Goal: Transaction & Acquisition: Download file/media

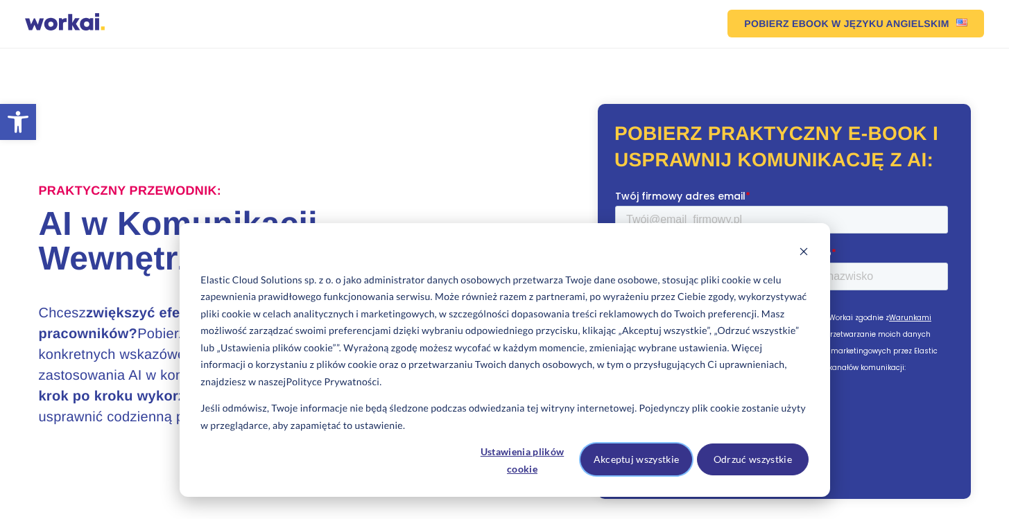
click at [637, 462] on button "Akceptuj wszystkie" at bounding box center [636, 460] width 112 height 32
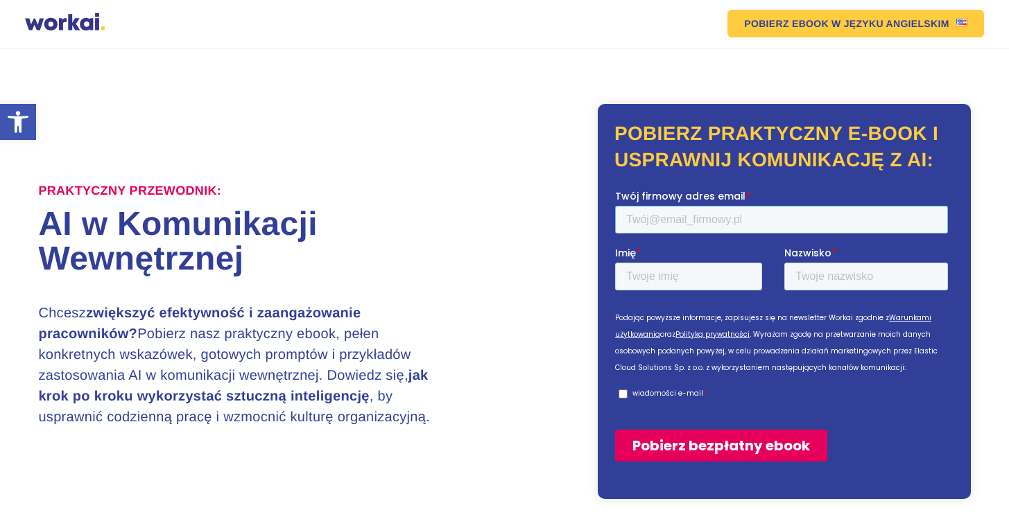
click at [708, 220] on input "Twój firmowy adres email *" at bounding box center [780, 219] width 333 height 28
type input "kaja@sulmarealestate.pl"
click at [652, 271] on input "Imię *" at bounding box center [687, 276] width 147 height 28
type input "Kaja"
click at [814, 269] on input "Nazwisko *" at bounding box center [865, 276] width 164 height 28
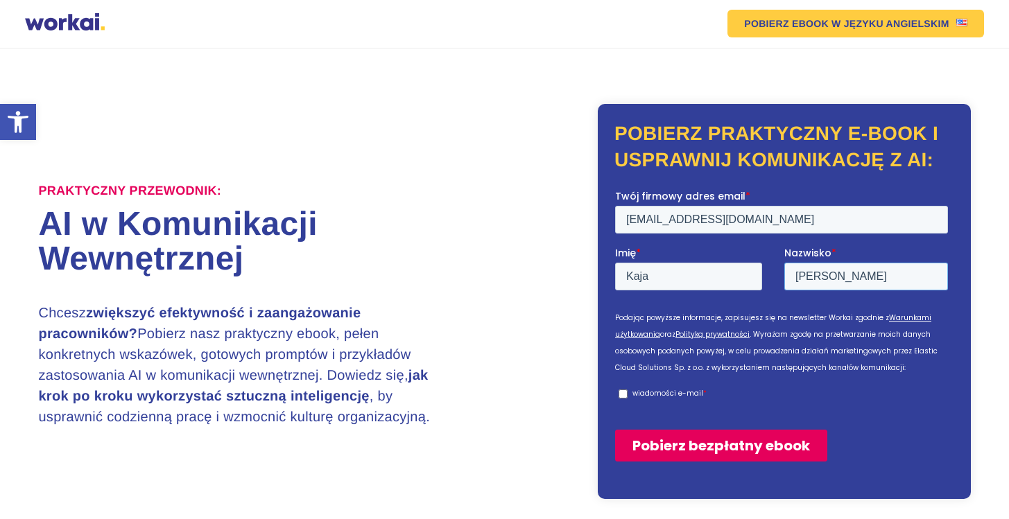
type input "Szymańska"
click at [668, 393] on p "wiadomości e-mail" at bounding box center [666, 392] width 71 height 10
click at [627, 393] on input "wiadomości e-mail *" at bounding box center [622, 393] width 9 height 9
checkbox input "true"
click at [676, 437] on input "Pobierz bezpłatny ebook" at bounding box center [720, 445] width 212 height 32
